Goal: Check status: Check status

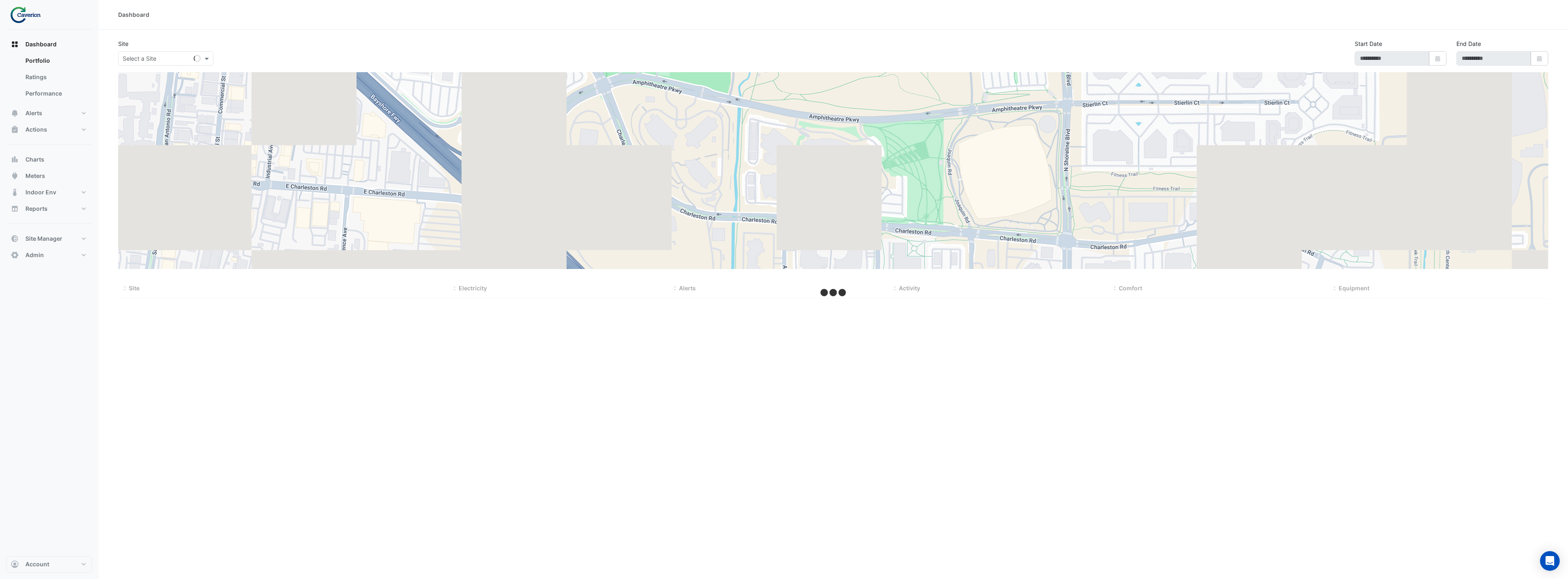
type input "**********"
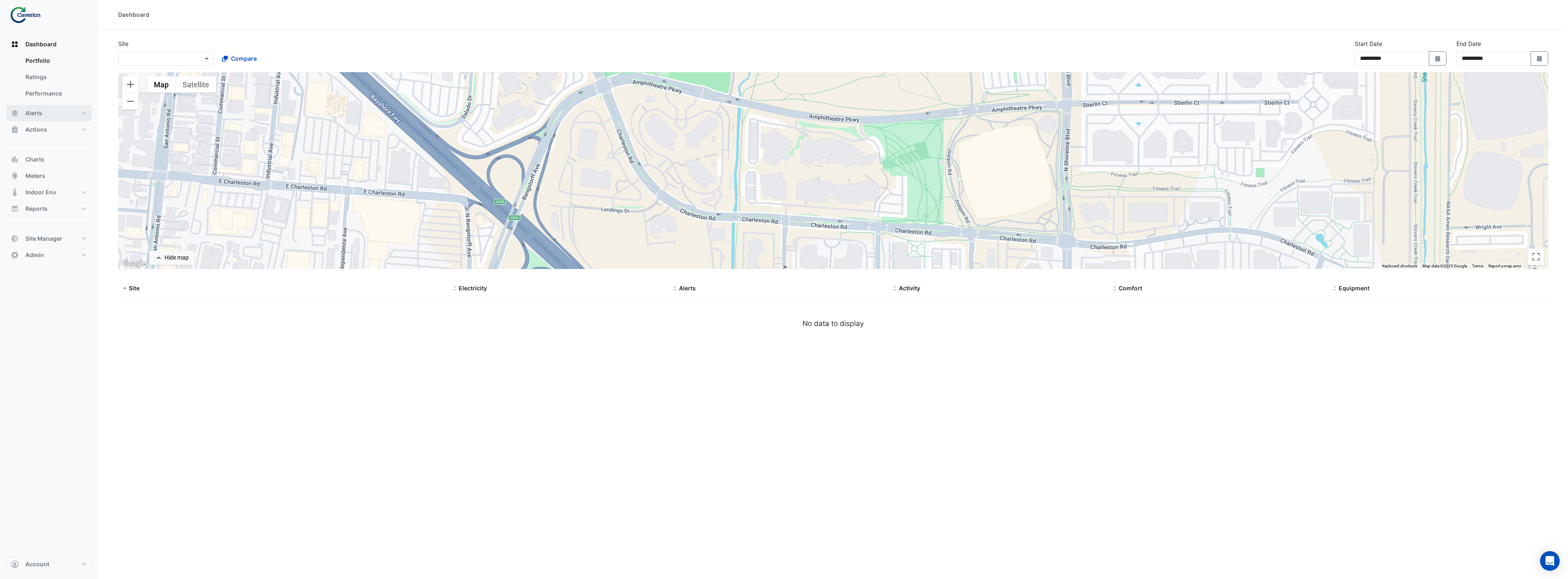
click at [43, 120] on button "Alerts" at bounding box center [49, 113] width 85 height 16
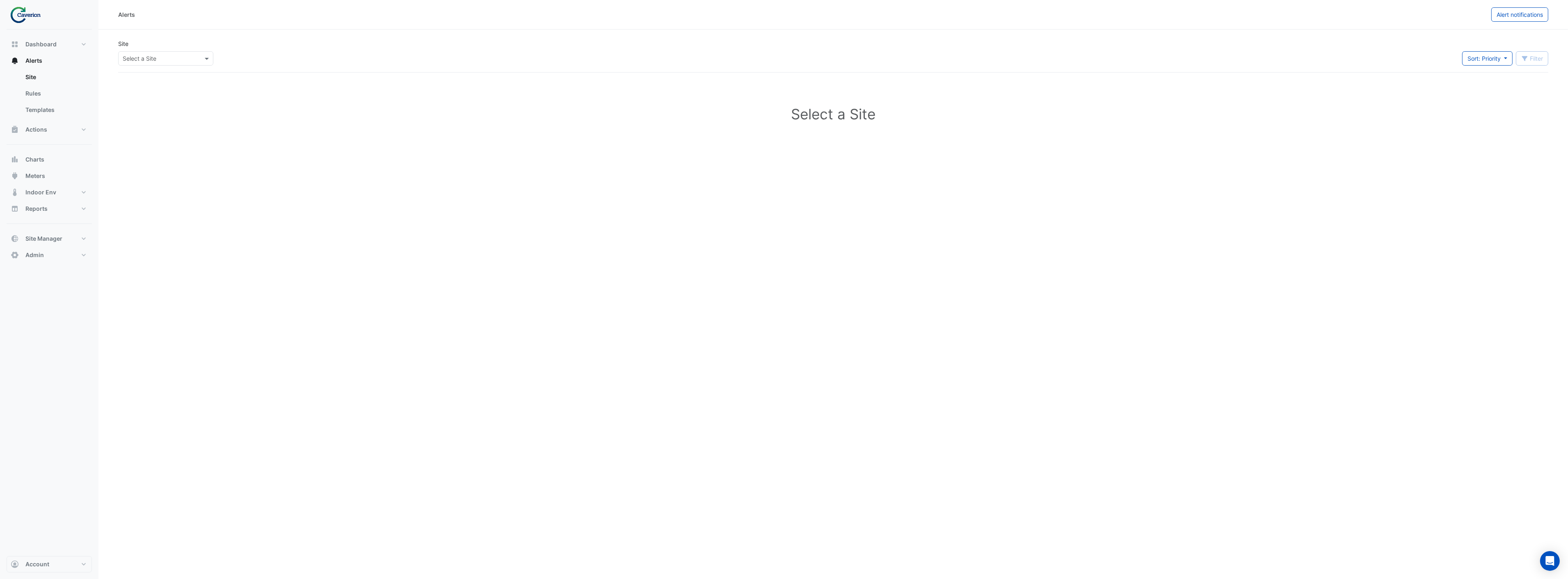
click at [156, 55] on input "text" at bounding box center [158, 59] width 70 height 9
click at [147, 72] on div "Cyber City B" at bounding box center [142, 76] width 47 height 12
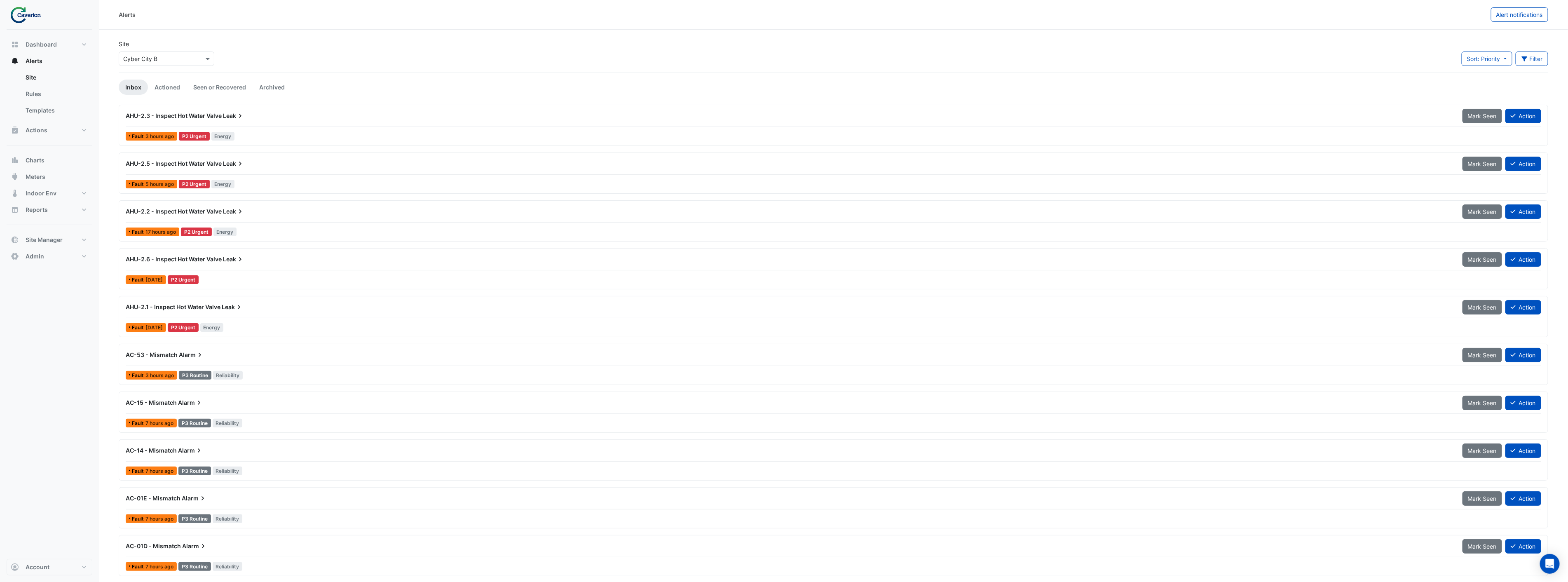
click at [236, 260] on span "Leak" at bounding box center [234, 259] width 21 height 8
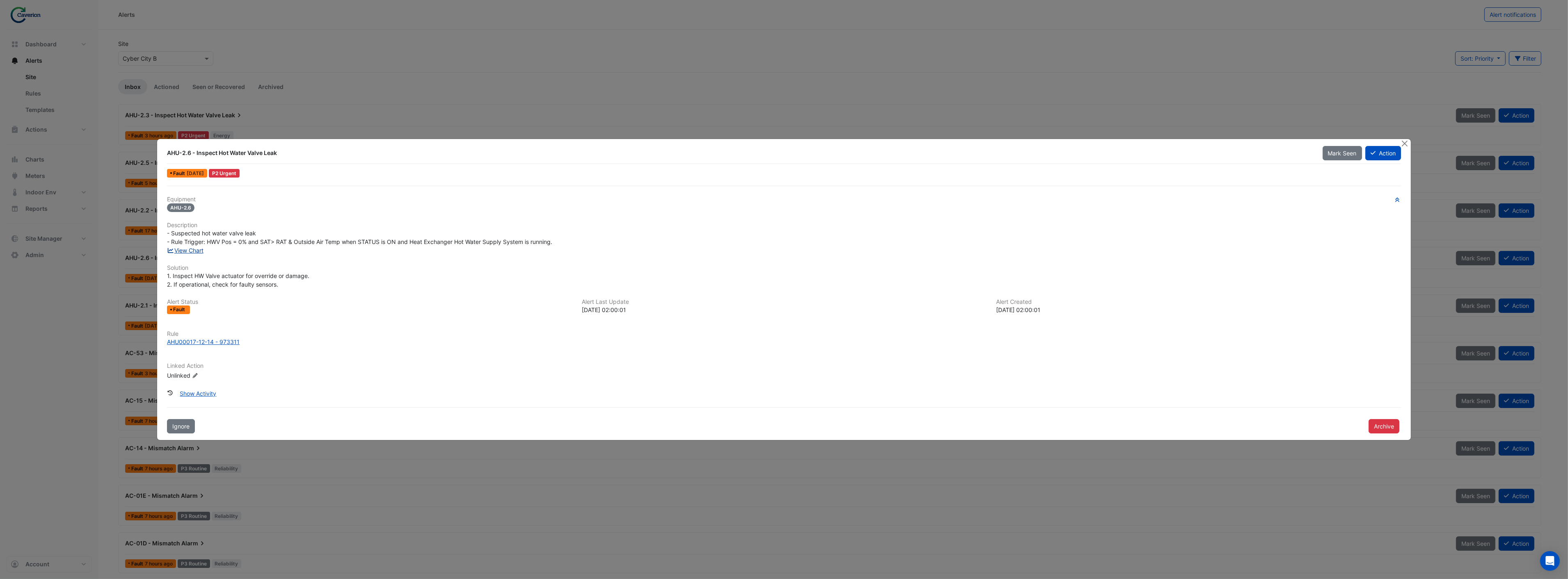
click at [189, 251] on link "View Chart" at bounding box center [185, 250] width 37 height 7
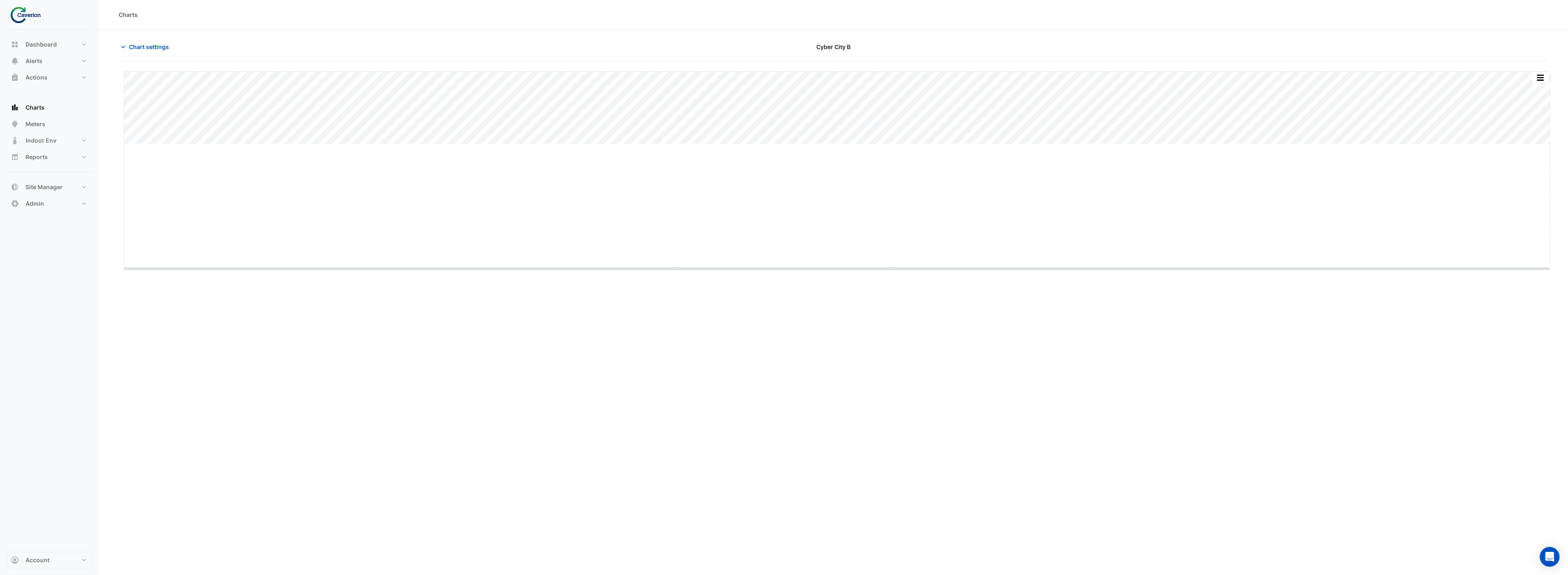
drag, startPoint x: 838, startPoint y: 144, endPoint x: 841, endPoint y: 268, distance: 124.0
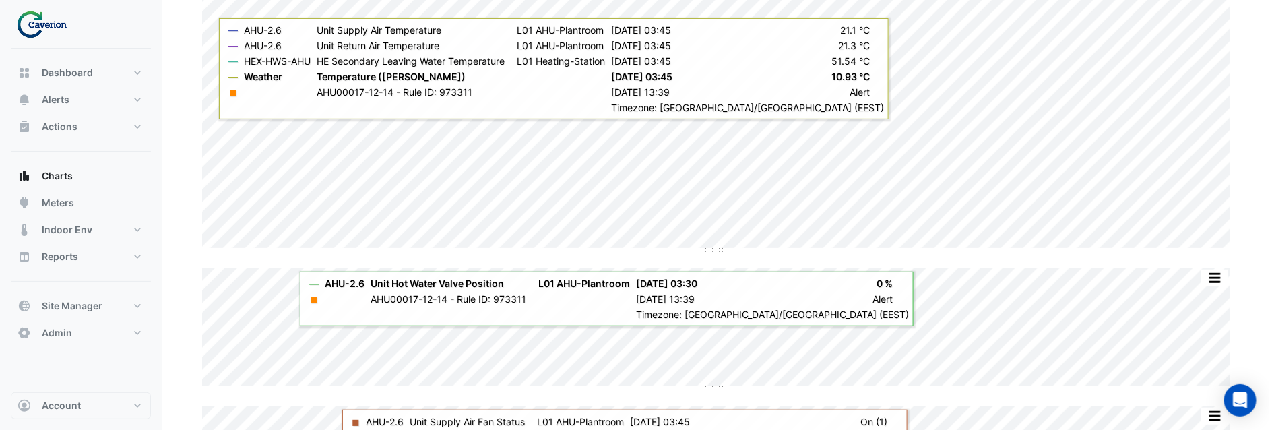
scroll to position [222, 0]
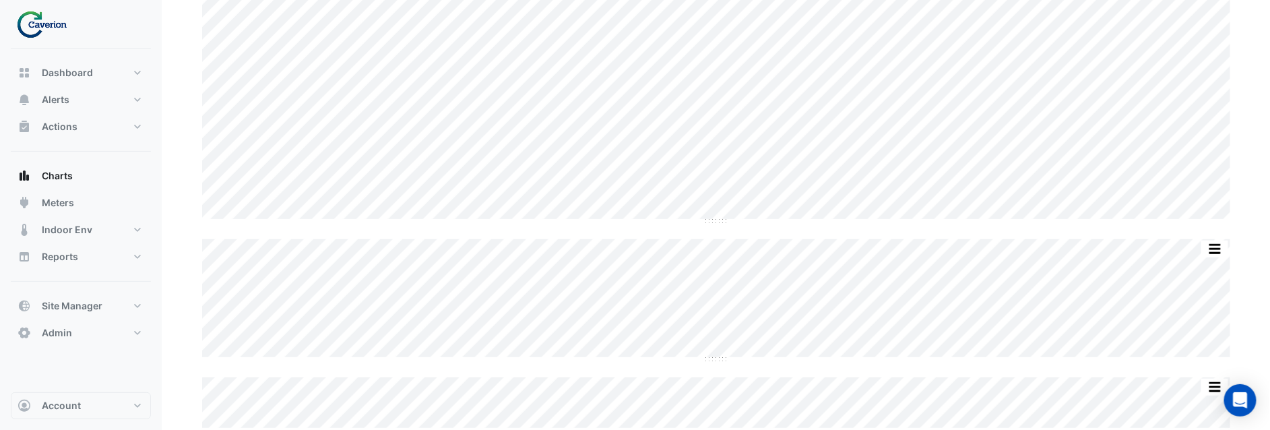
drag, startPoint x: 1011, startPoint y: 429, endPoint x: 1014, endPoint y: 442, distance: 13.1
click at [1014, 431] on html "Charts Chart settings Cyber City B Split by Equip Split All Split None Print Sa…" at bounding box center [635, 104] width 1270 height 653
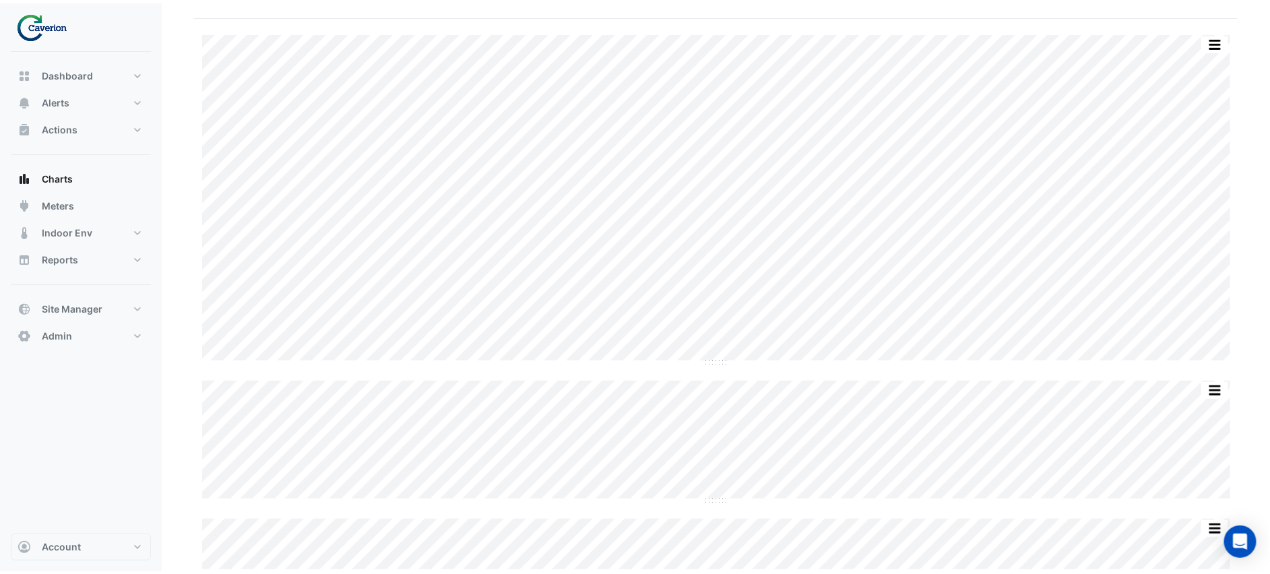
scroll to position [78, 0]
